Goal: Task Accomplishment & Management: Manage account settings

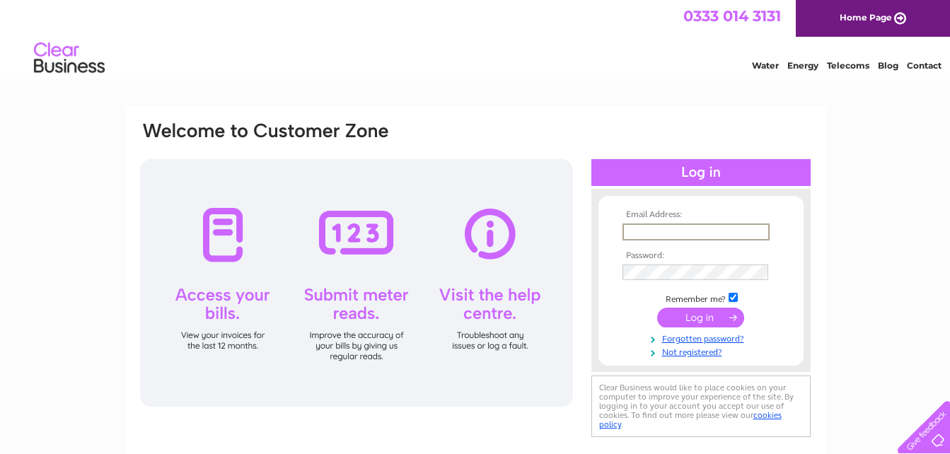
click at [637, 231] on input "text" at bounding box center [696, 232] width 147 height 17
type input "[EMAIL_ADDRESS][DOMAIN_NAME]"
click at [679, 319] on input "submit" at bounding box center [700, 316] width 87 height 20
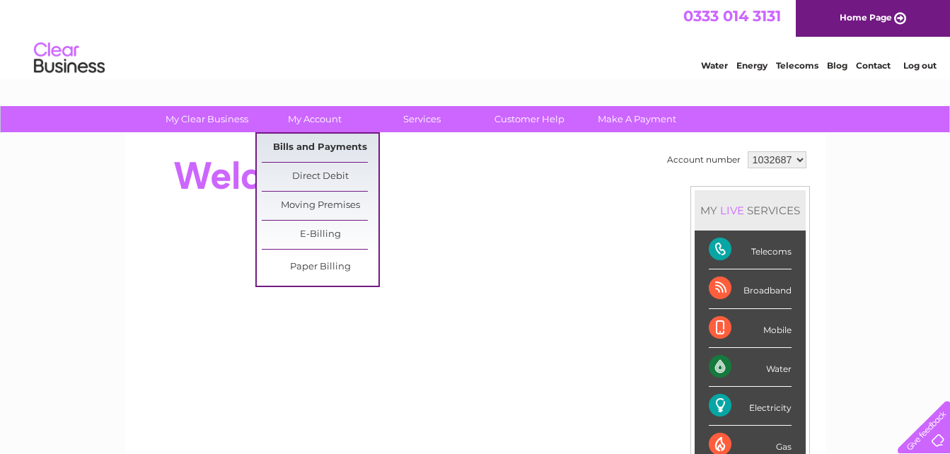
click at [312, 146] on link "Bills and Payments" at bounding box center [320, 148] width 117 height 28
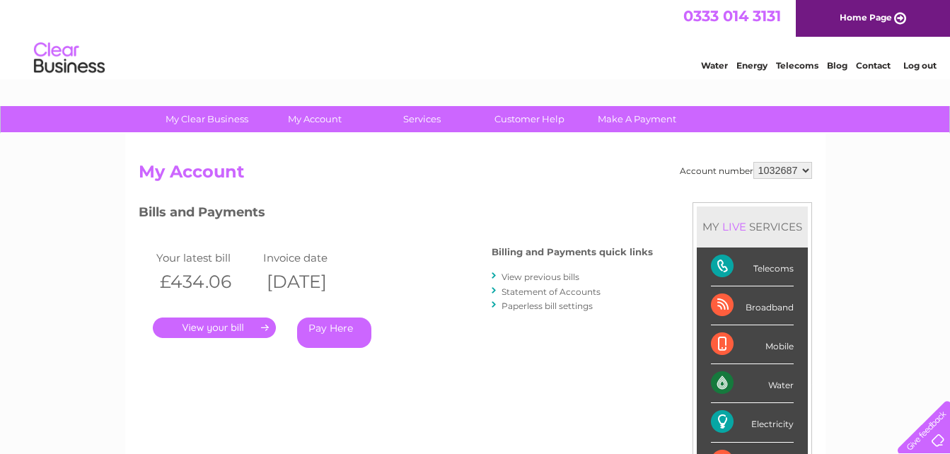
click at [217, 323] on link "." at bounding box center [214, 328] width 123 height 21
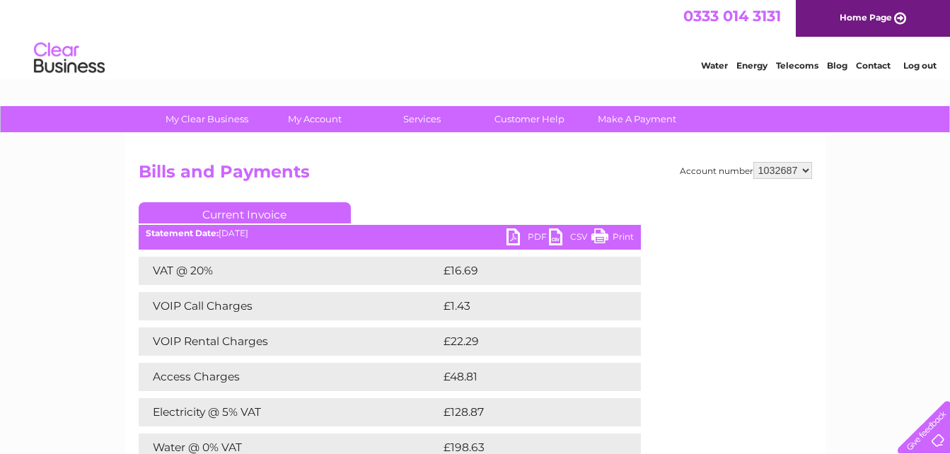
click at [612, 238] on link "Print" at bounding box center [613, 239] width 42 height 21
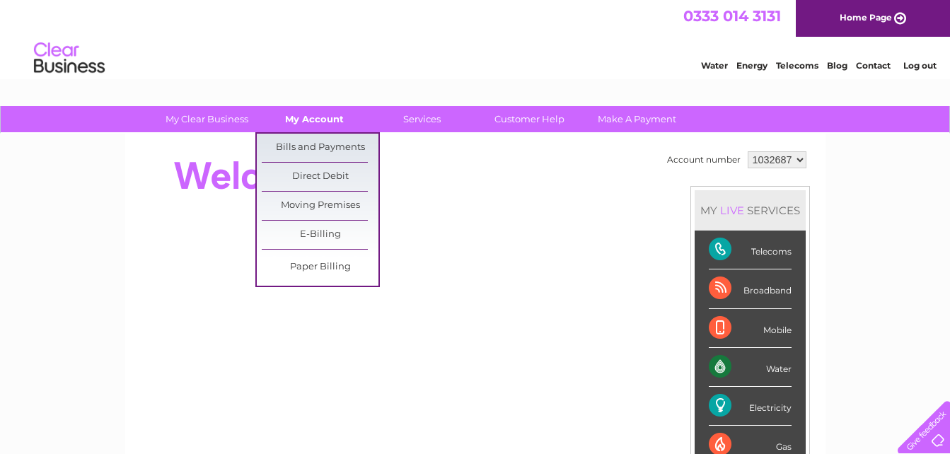
click at [318, 113] on link "My Account" at bounding box center [314, 119] width 117 height 26
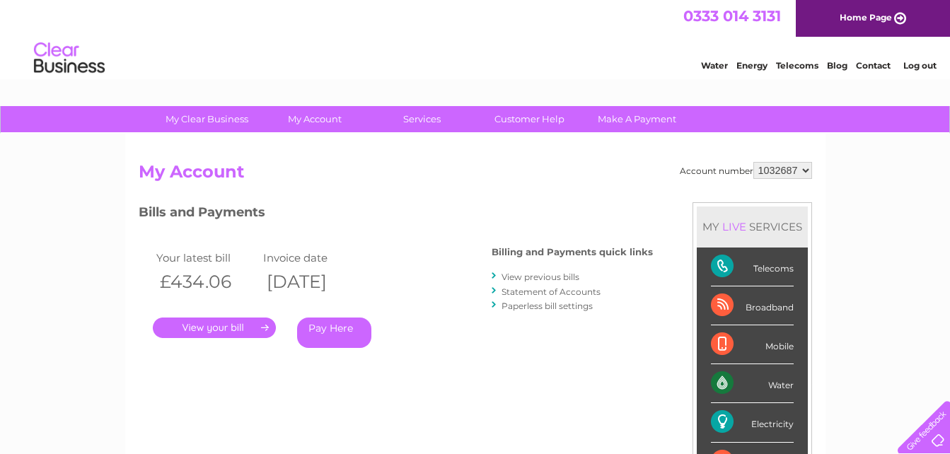
click at [233, 328] on link "." at bounding box center [214, 328] width 123 height 21
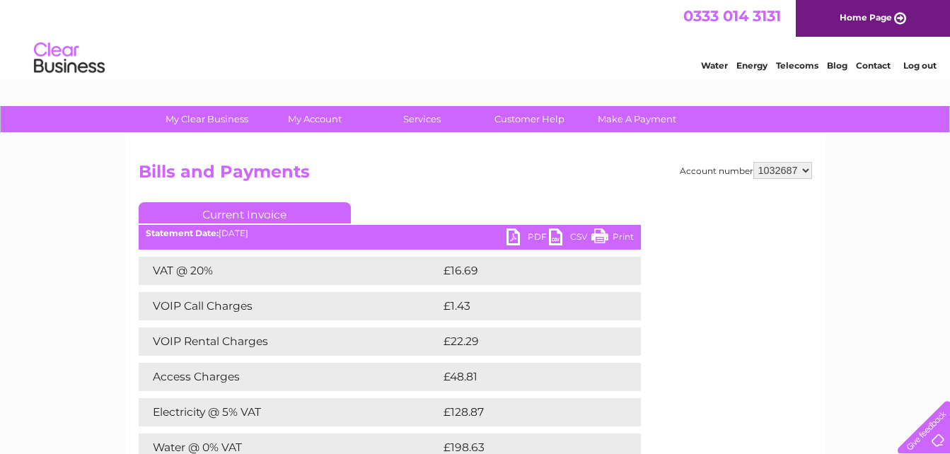
click at [601, 236] on link "Print" at bounding box center [613, 239] width 42 height 21
